Goal: Task Accomplishment & Management: Use online tool/utility

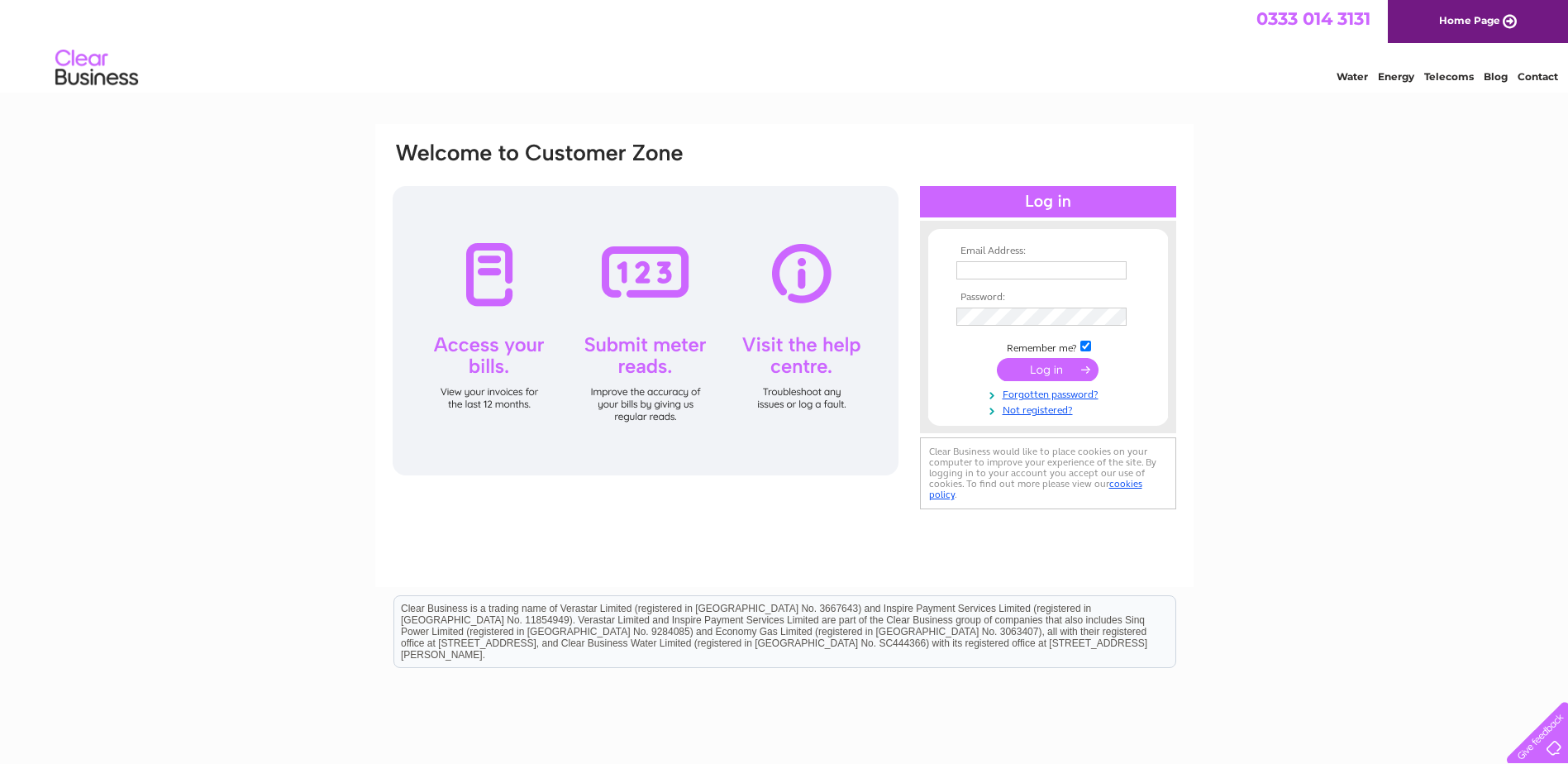
type input "heather.adair@hotmail.co.uk"
click at [1027, 365] on input "submit" at bounding box center [1047, 370] width 101 height 23
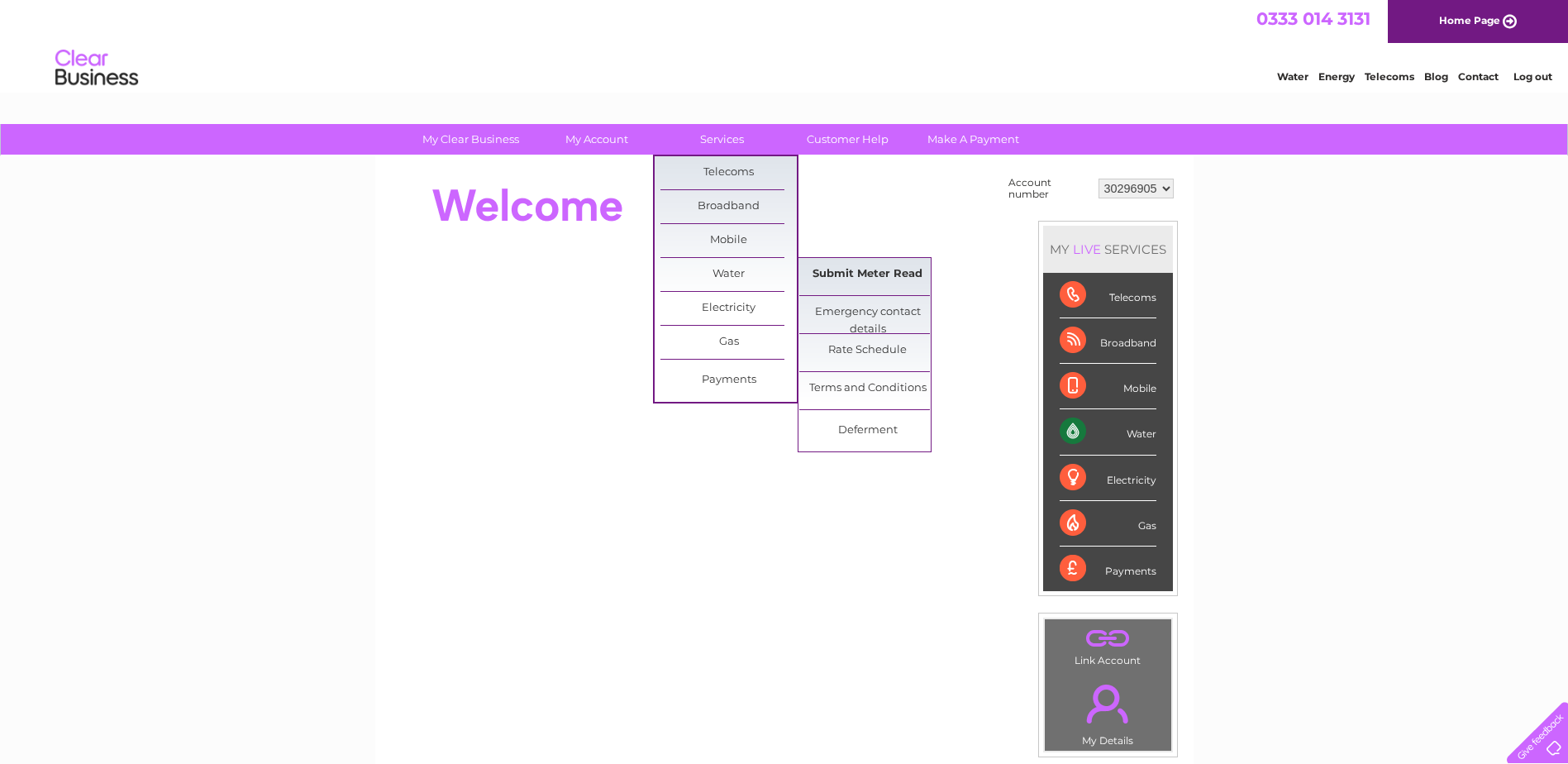
click at [857, 275] on link "Submit Meter Read" at bounding box center [867, 274] width 137 height 33
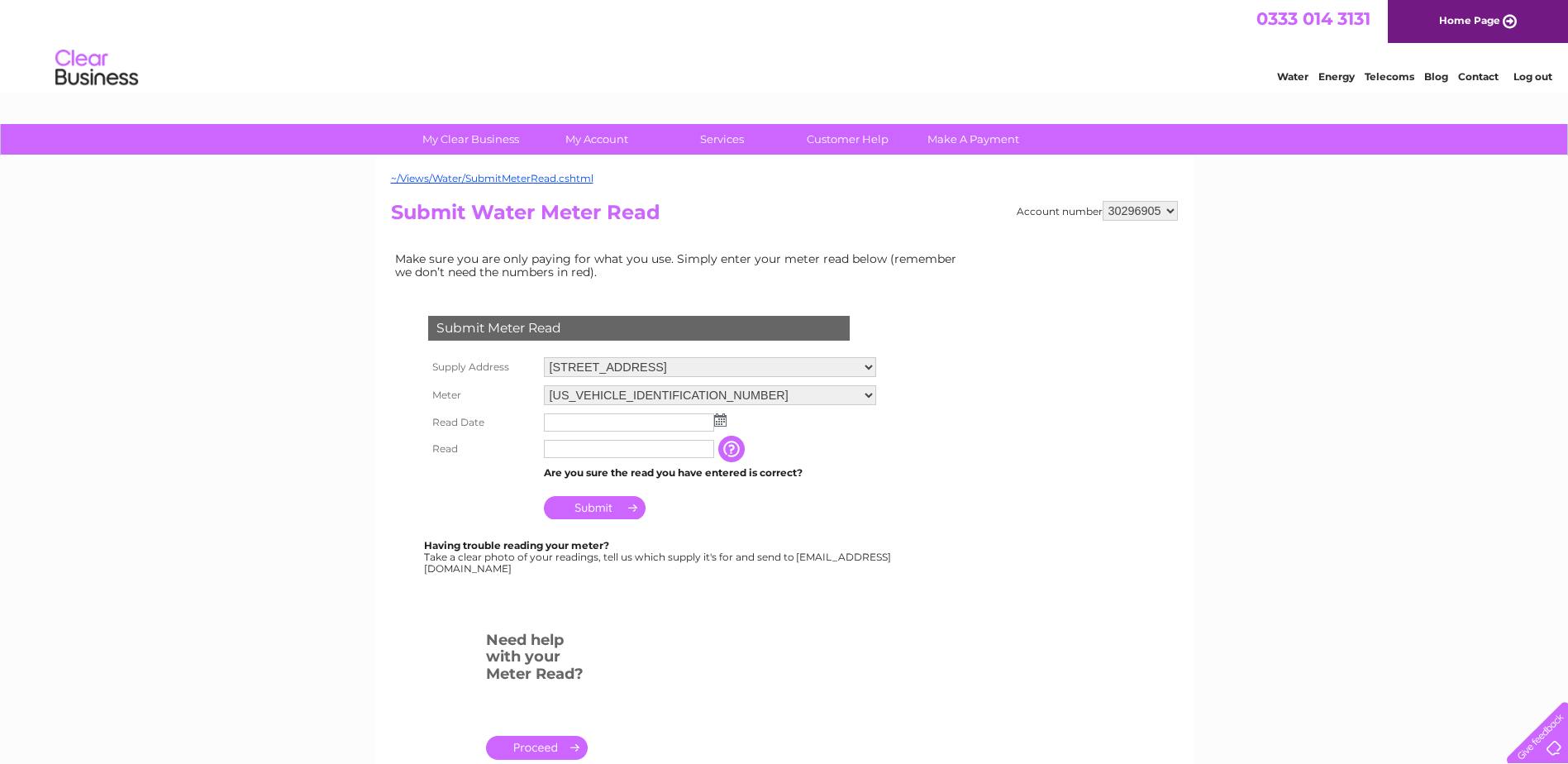
click at [720, 413] on img at bounding box center [720, 420] width 12 height 13
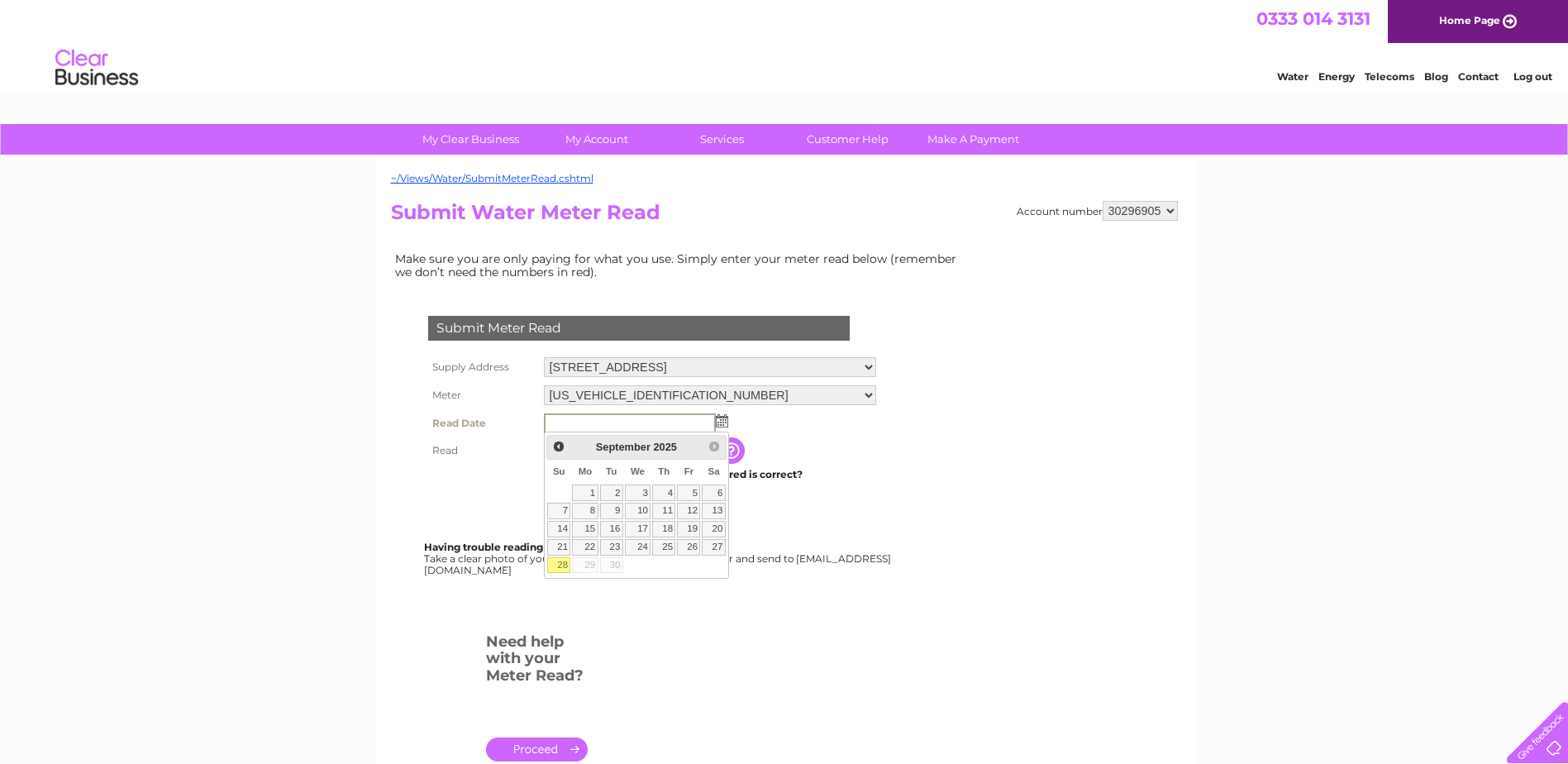
click at [565, 561] on link "28" at bounding box center [558, 565] width 23 height 16
type input "[DATE]"
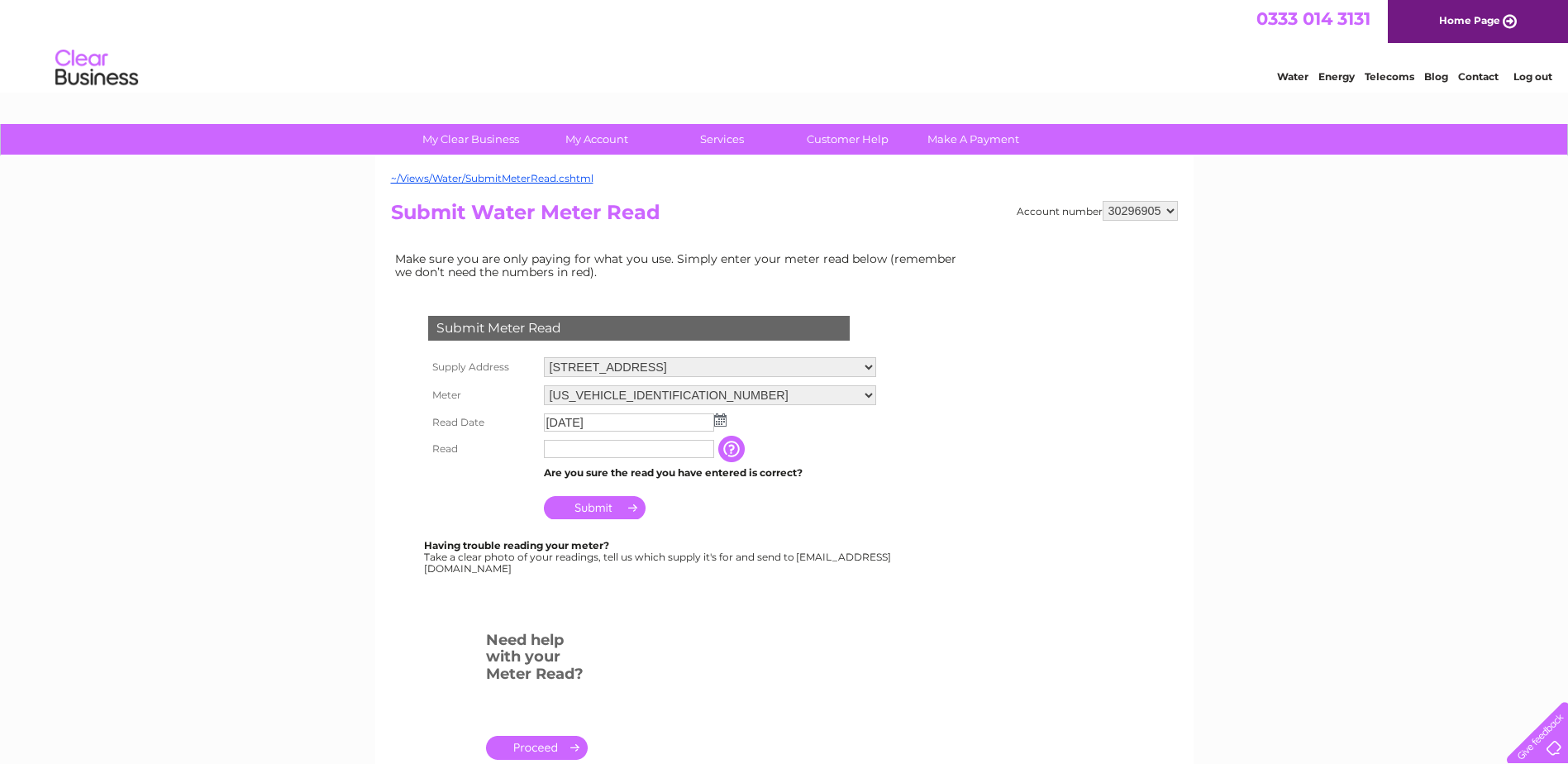
click at [584, 448] on input "text" at bounding box center [629, 448] width 171 height 18
type input "1749"
click at [590, 513] on input "Submit" at bounding box center [594, 507] width 101 height 23
